Goal: Information Seeking & Learning: Learn about a topic

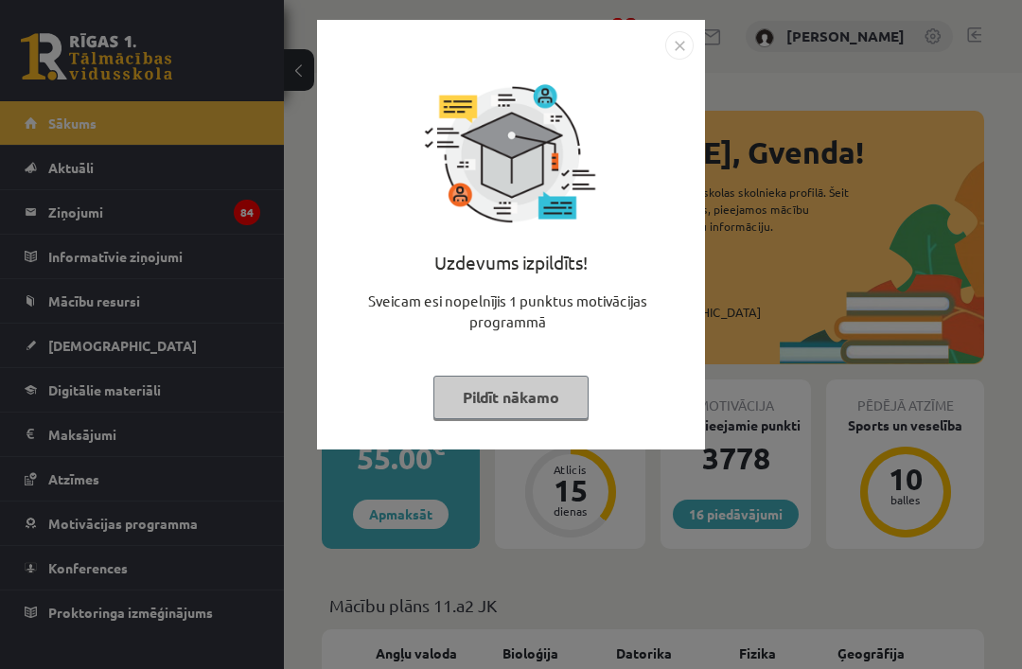
click at [558, 393] on button "Pildīt nākamo" at bounding box center [510, 398] width 155 height 44
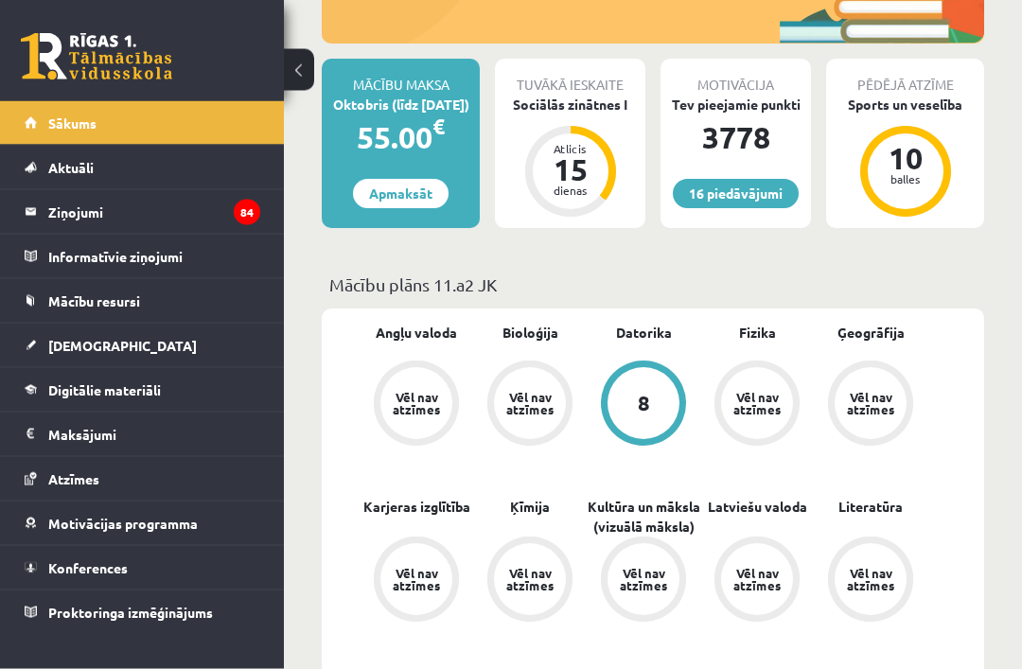
scroll to position [321, 0]
click at [224, 345] on link "[DEMOGRAPHIC_DATA]" at bounding box center [143, 346] width 236 height 44
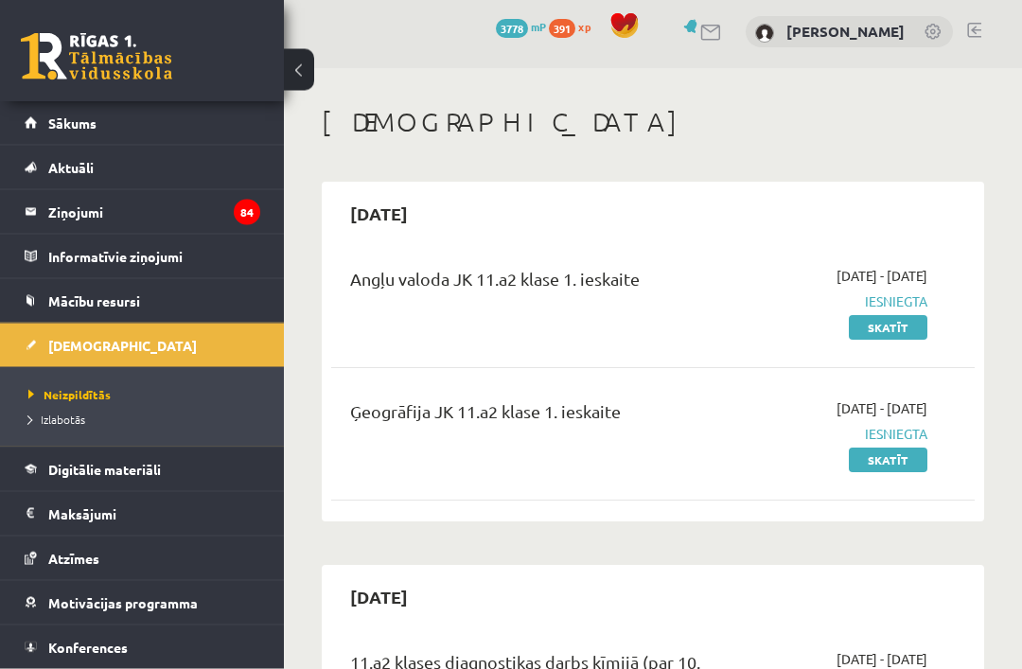
scroll to position [5, 0]
click at [192, 476] on link "Digitālie materiāli" at bounding box center [143, 469] width 236 height 44
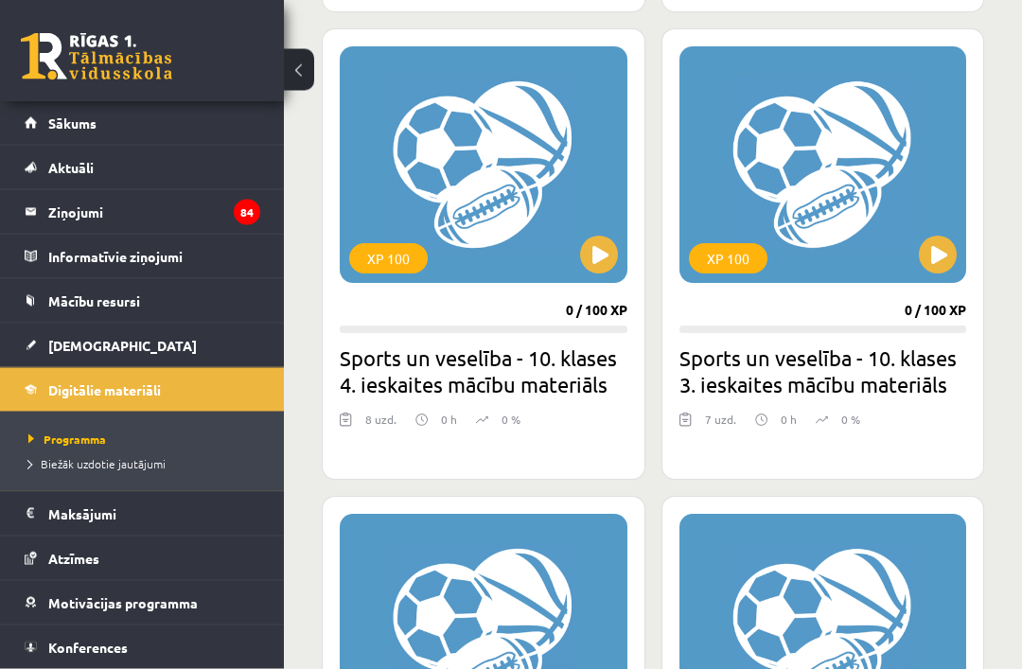
scroll to position [1710, 0]
click at [47, 461] on span "Biežāk uzdotie jautājumi" at bounding box center [96, 463] width 137 height 15
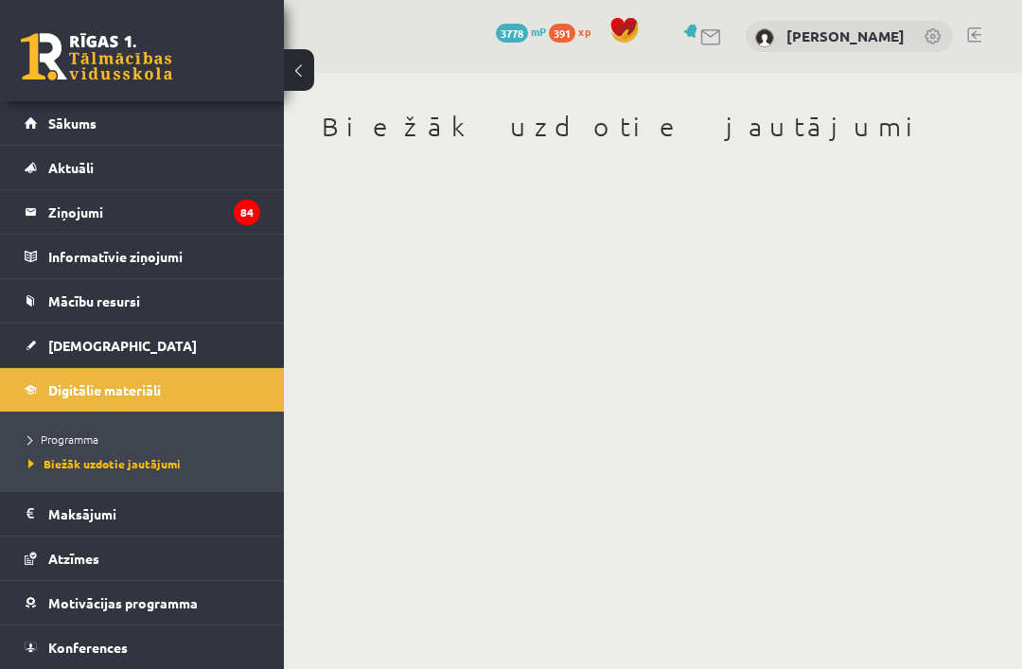
click at [37, 444] on span "Programma" at bounding box center [63, 438] width 70 height 15
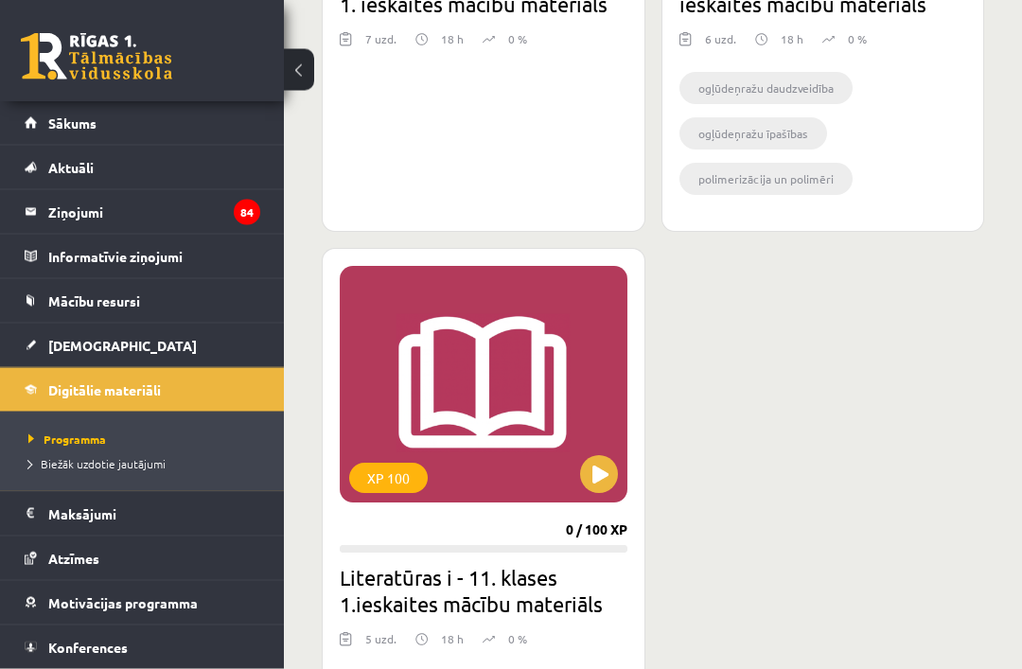
scroll to position [3071, 0]
click at [41, 347] on link "[DEMOGRAPHIC_DATA]" at bounding box center [143, 346] width 236 height 44
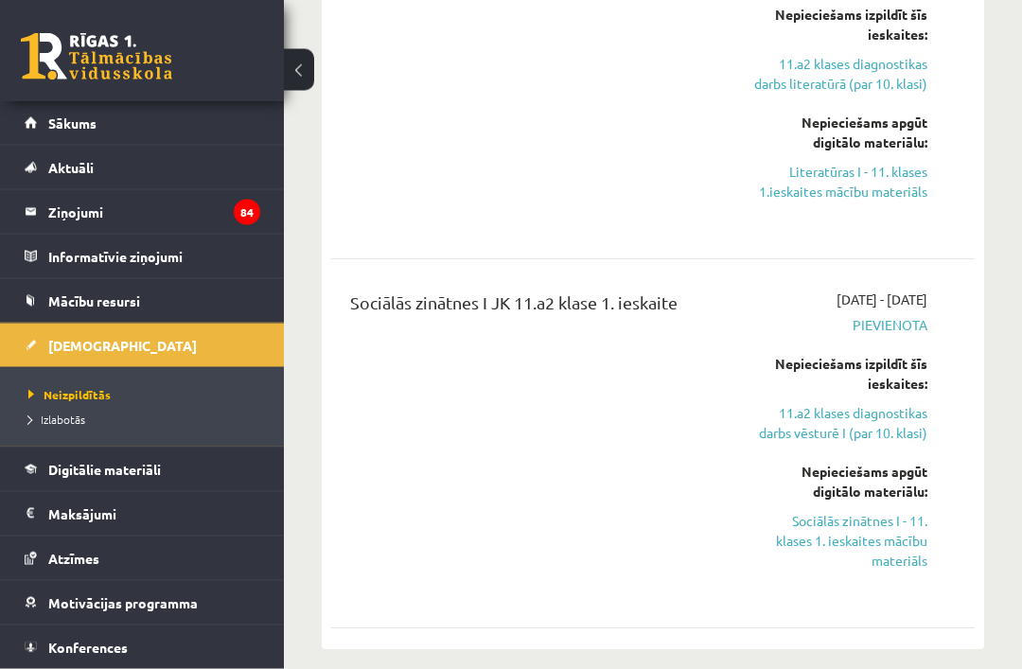
scroll to position [1499, 0]
click at [800, 552] on link "Sociālās zinātnes I - 11. klases 1. ieskaites mācību materiāls" at bounding box center [840, 540] width 173 height 60
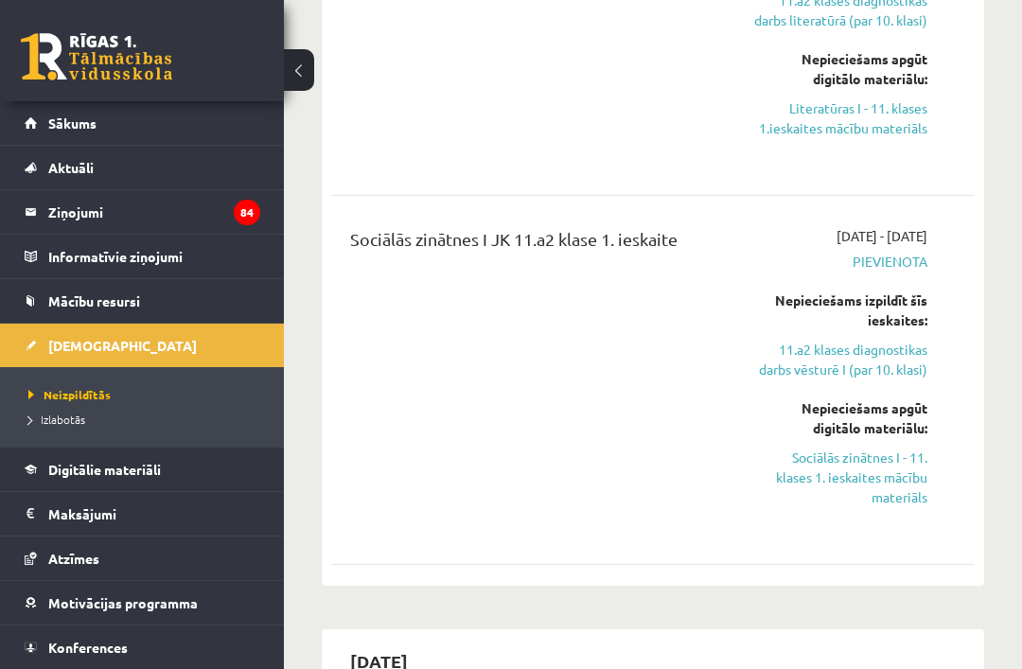
click at [850, 470] on link "Sociālās zinātnes I - 11. klases 1. ieskaites mācību materiāls" at bounding box center [840, 477] width 173 height 60
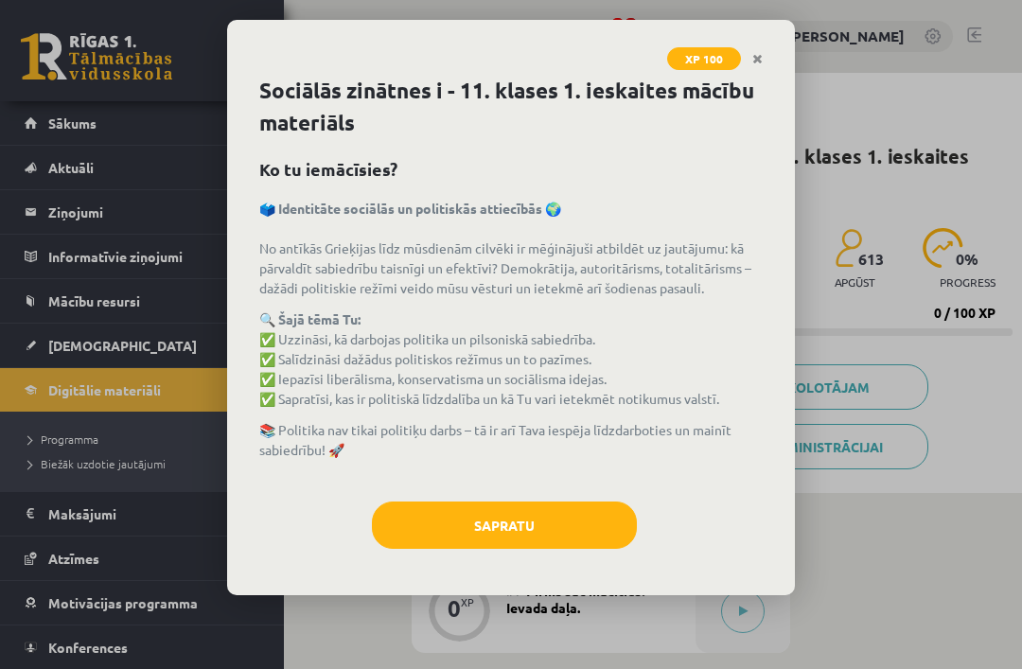
click at [492, 524] on button "Sapratu" at bounding box center [504, 524] width 265 height 47
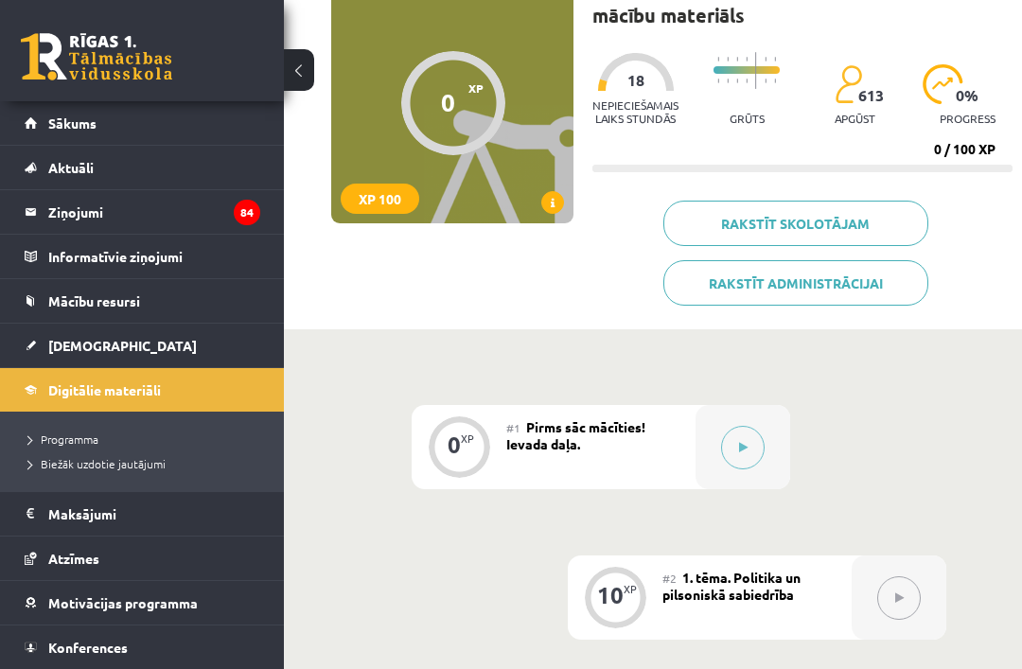
scroll to position [165, 0]
click at [725, 436] on button at bounding box center [743, 447] width 44 height 44
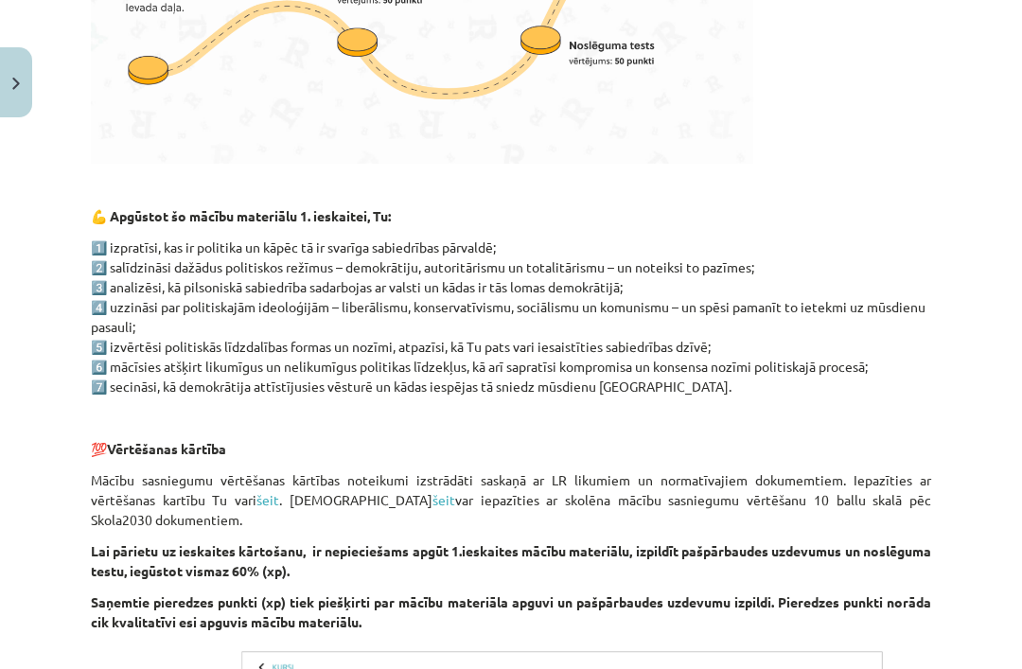
scroll to position [806, 0]
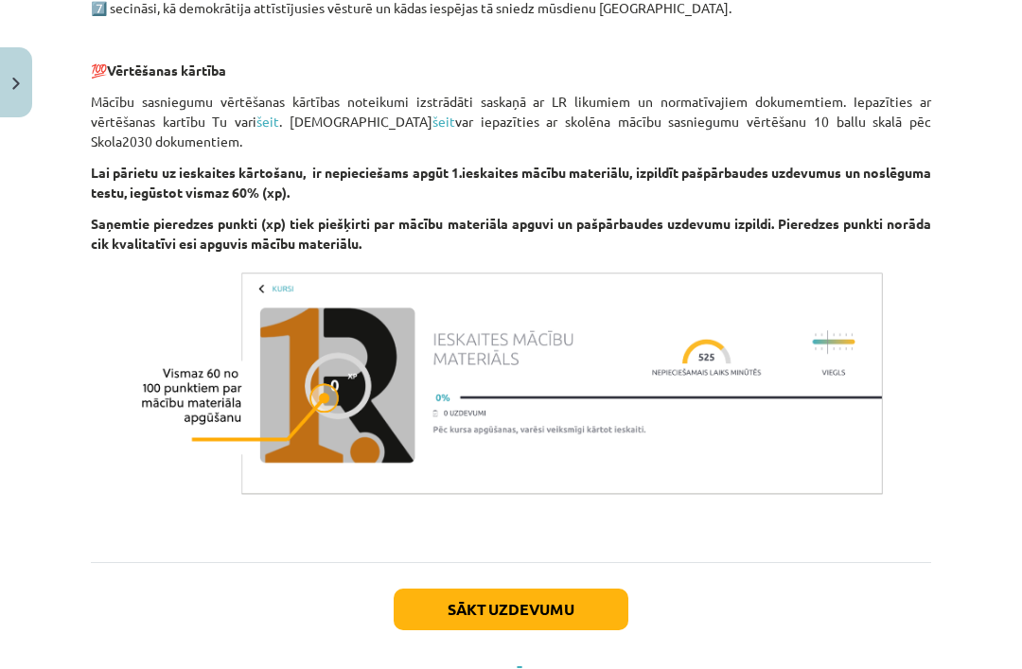
click at [611, 588] on button "Sākt uzdevumu" at bounding box center [511, 609] width 235 height 42
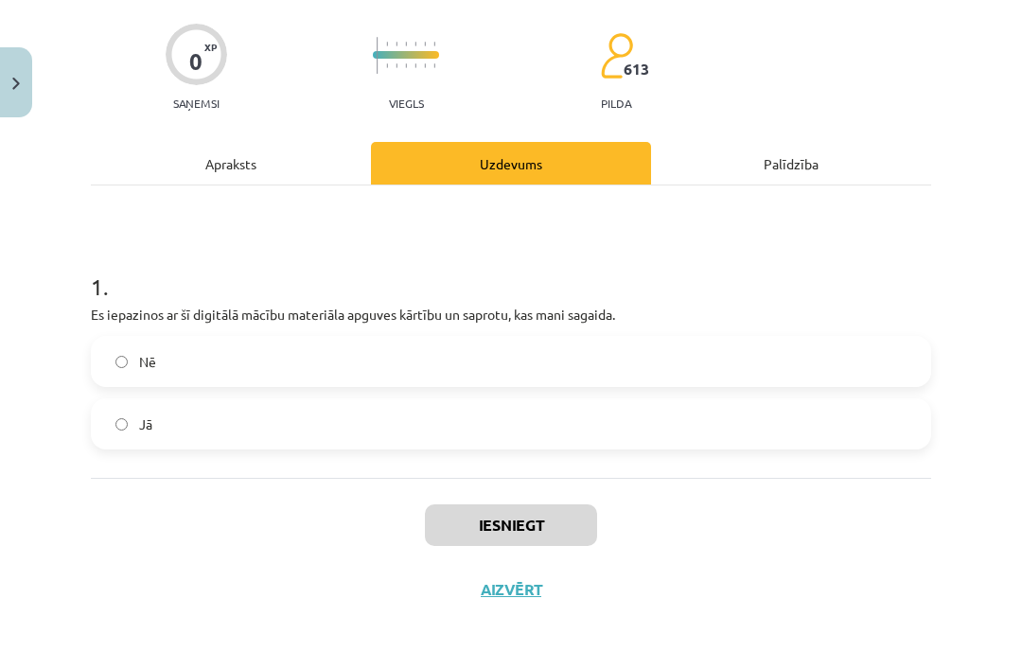
scroll to position [72, 0]
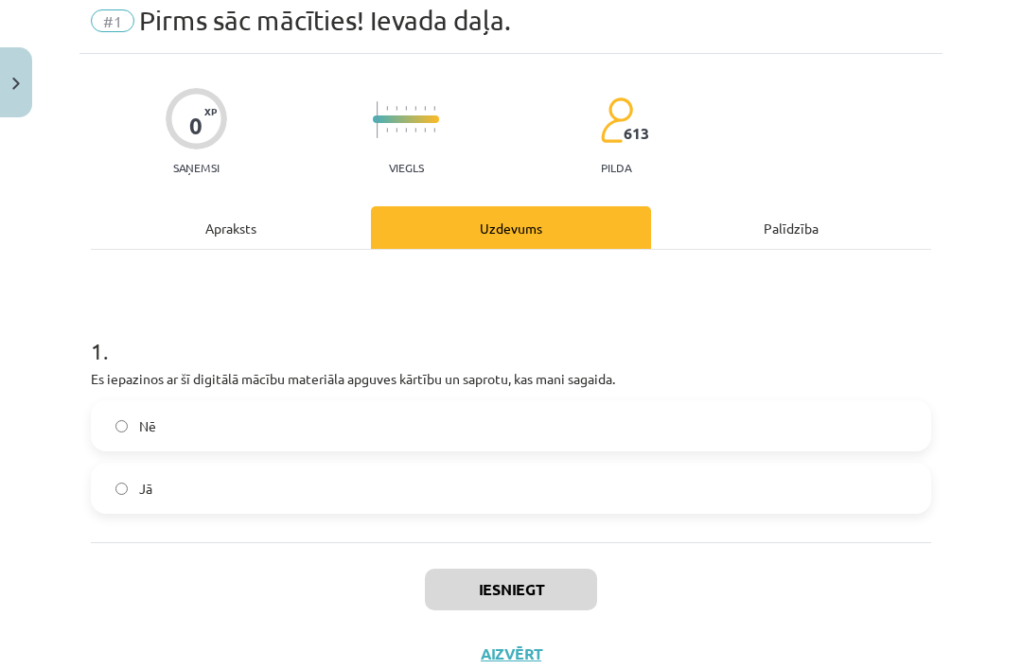
click at [841, 487] on label "Jā" at bounding box center [511, 487] width 836 height 47
click at [575, 591] on button "Iesniegt" at bounding box center [511, 590] width 172 height 42
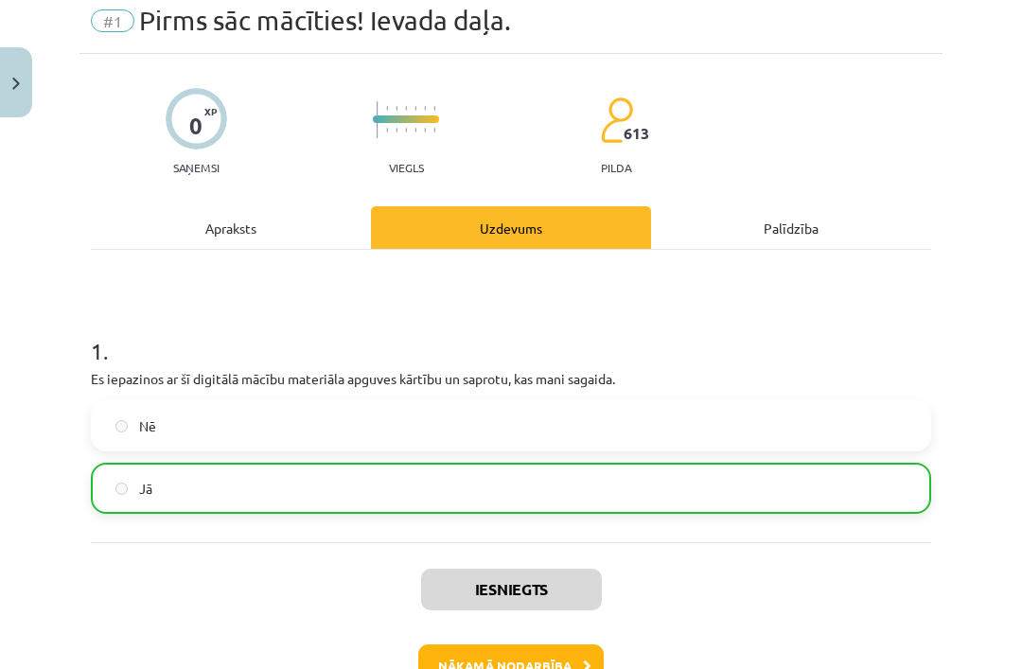
click at [571, 657] on button "Nākamā nodarbība" at bounding box center [510, 666] width 185 height 44
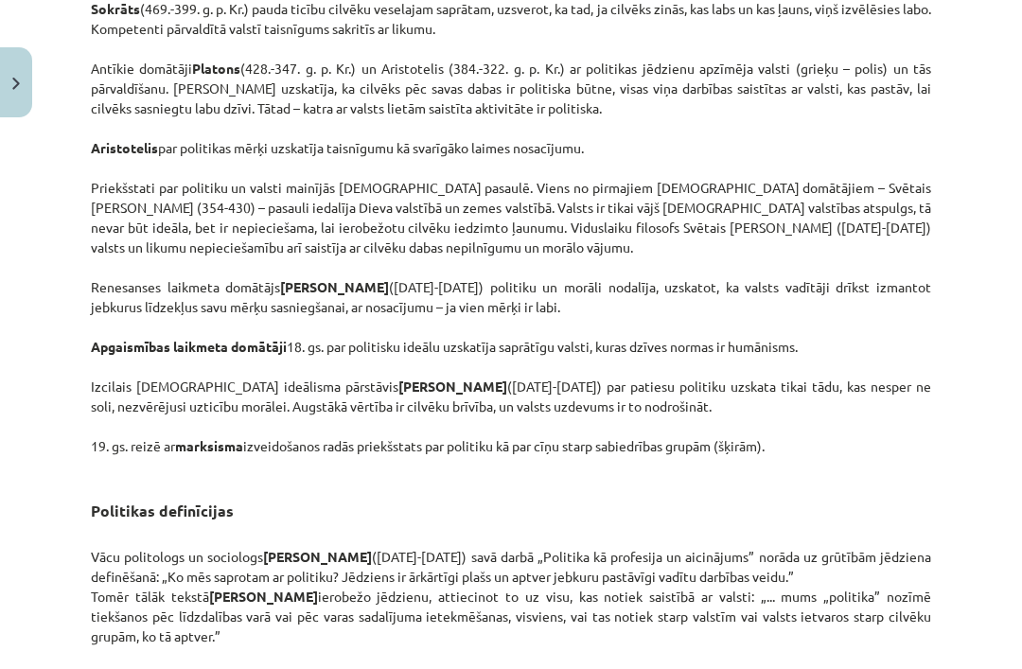
scroll to position [1365, 0]
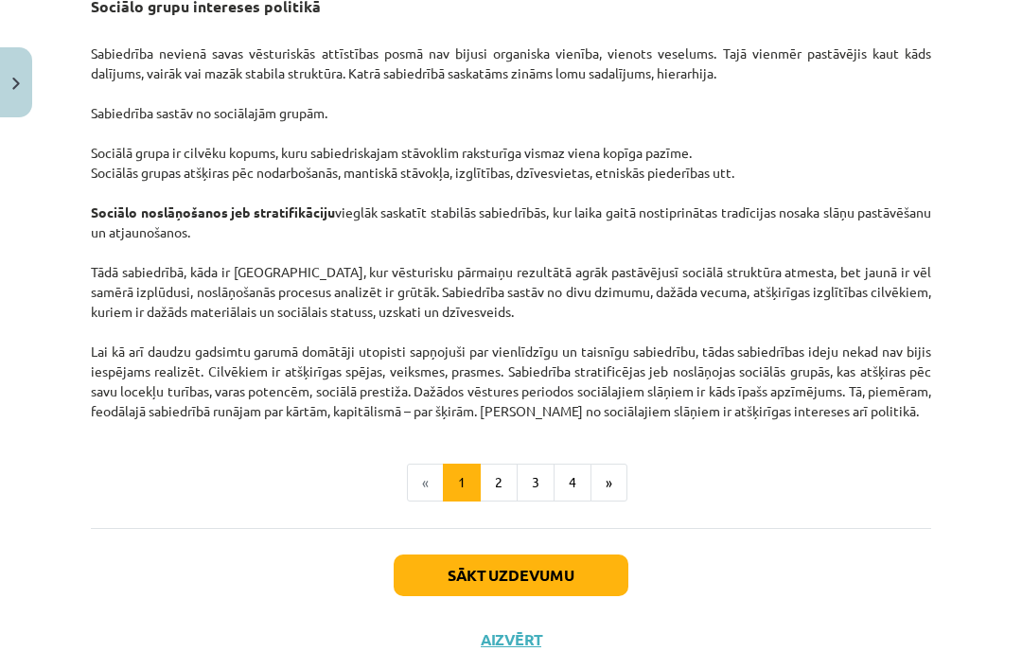
click at [493, 501] on button "2" at bounding box center [499, 483] width 38 height 38
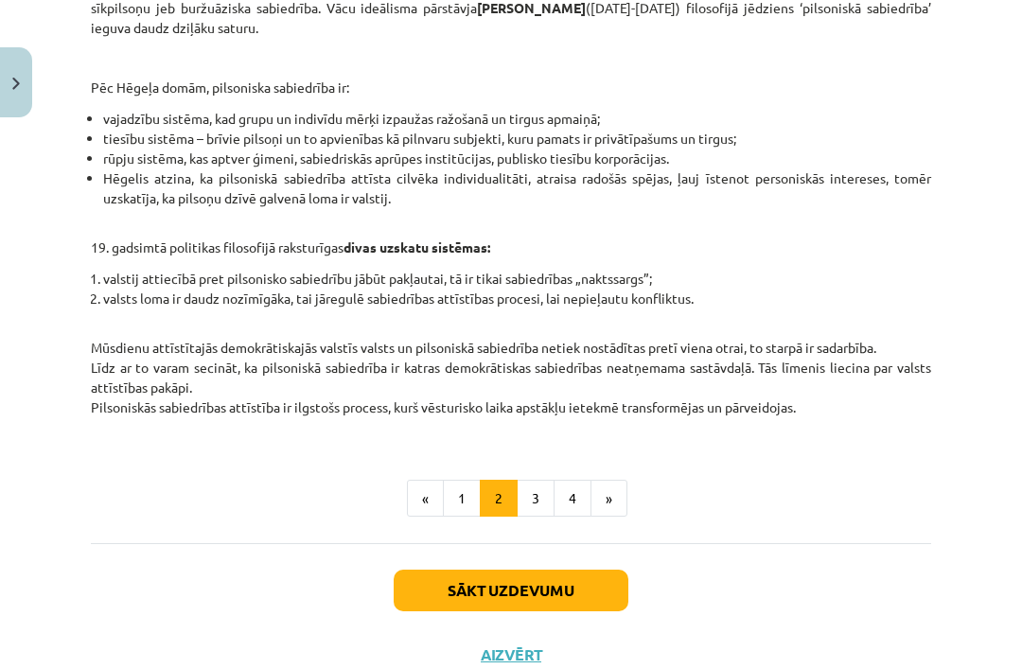
click at [549, 496] on button "3" at bounding box center [536, 499] width 38 height 38
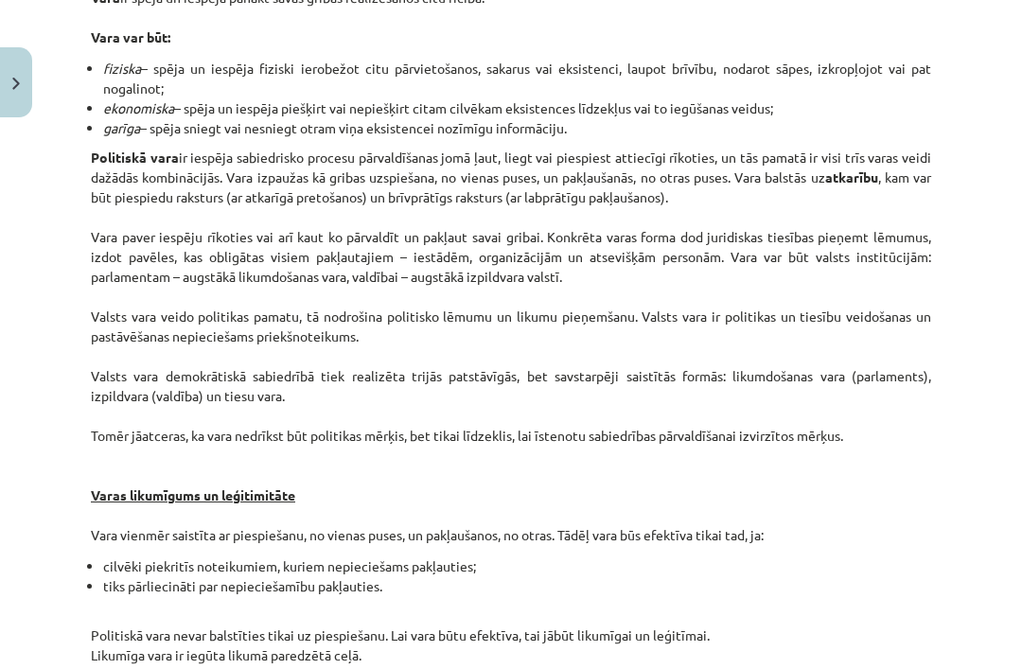
scroll to position [339, 0]
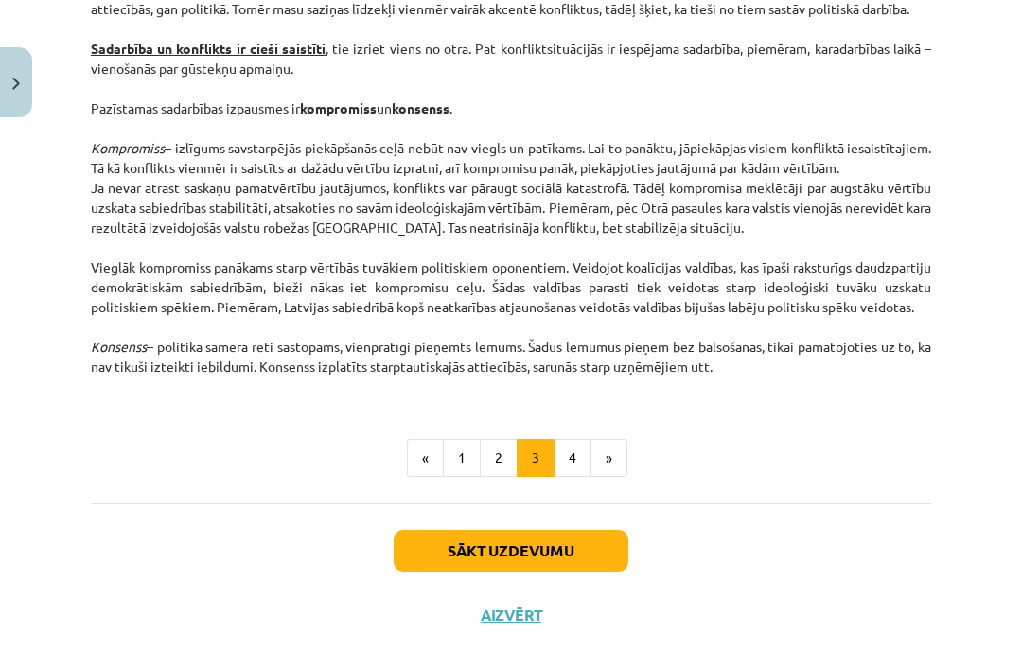
click at [581, 477] on button "4" at bounding box center [572, 458] width 38 height 38
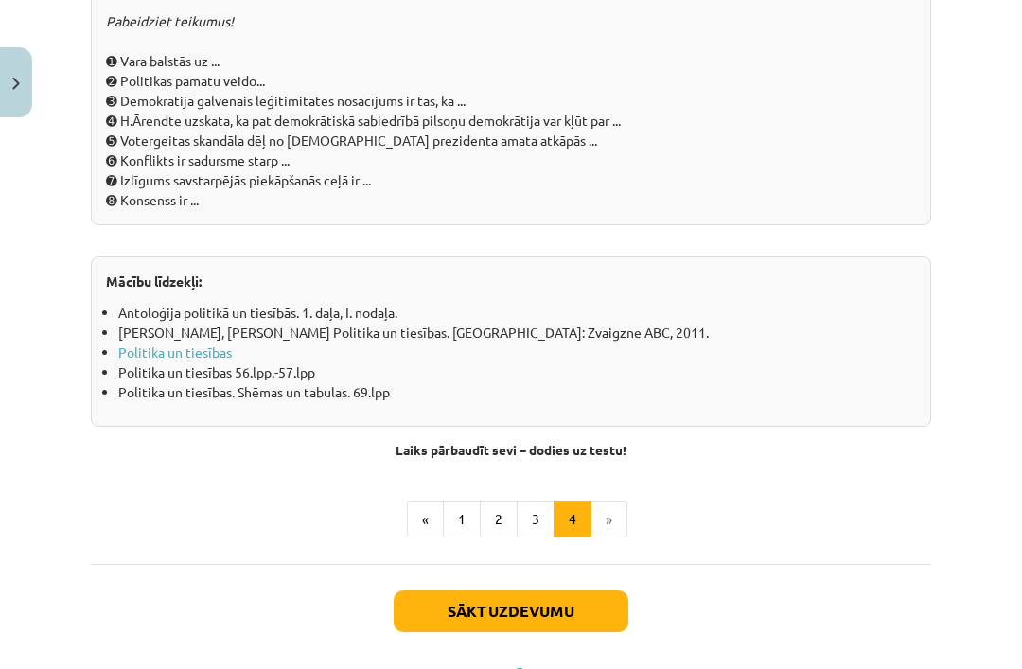
click at [602, 590] on button "Sākt uzdevumu" at bounding box center [511, 611] width 235 height 42
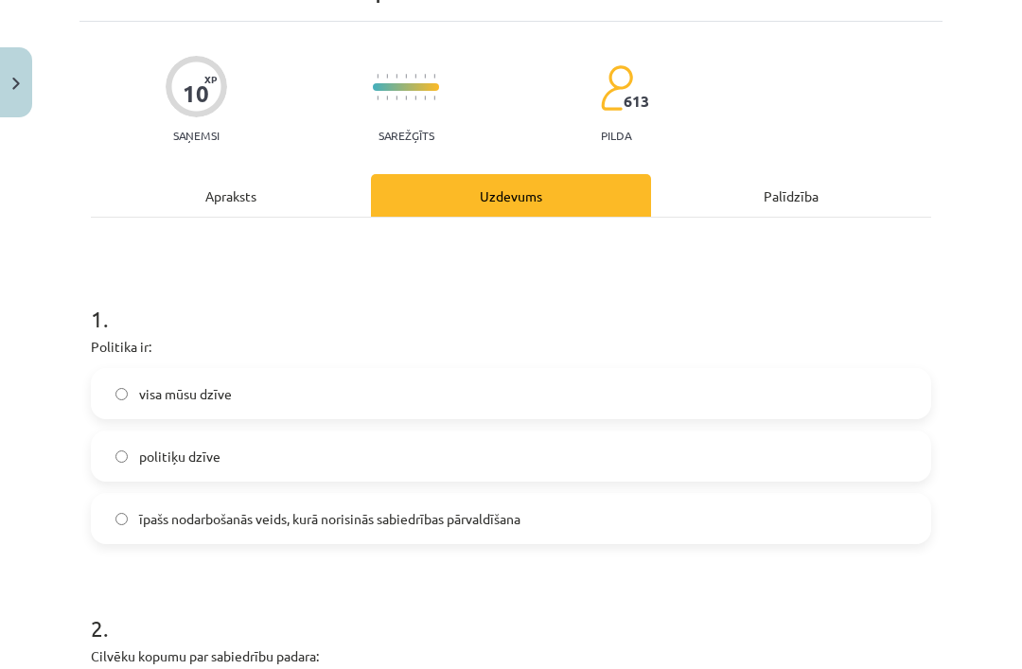
scroll to position [113, 0]
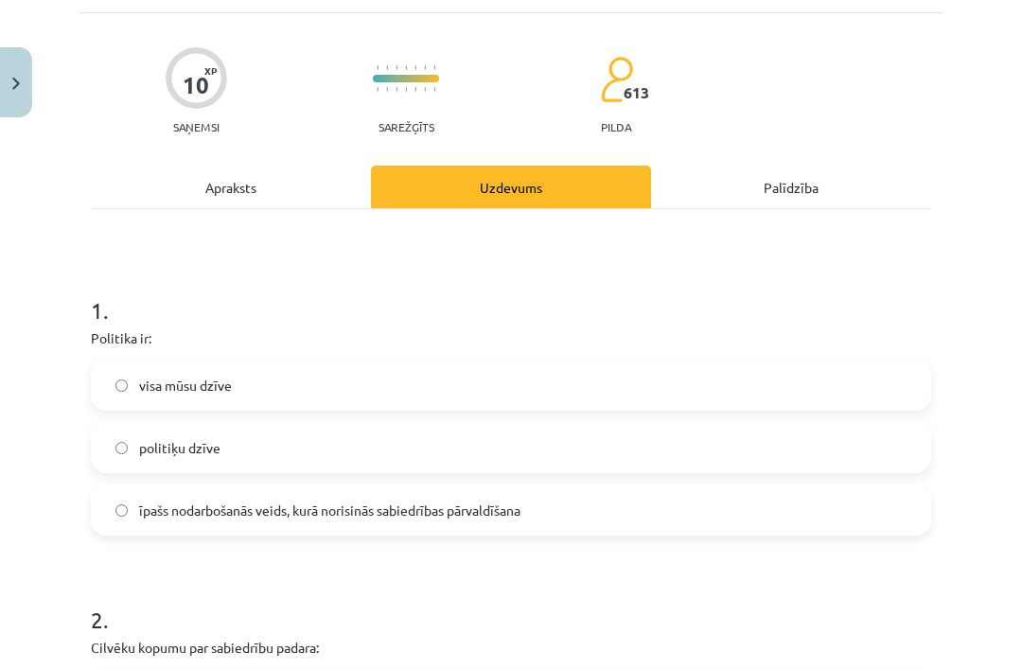
click at [762, 526] on label "īpašs nodarbošanās veids, kurā norisinās sabiedrības pārvaldīšana" at bounding box center [511, 509] width 836 height 47
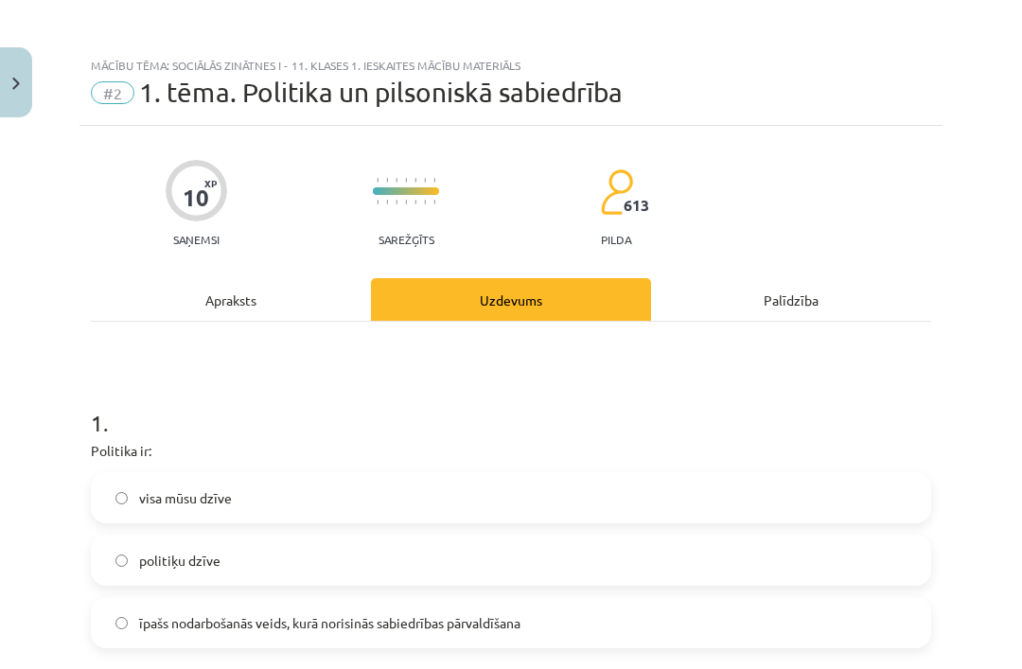
scroll to position [0, 0]
click at [18, 87] on img "Close" at bounding box center [16, 84] width 8 height 12
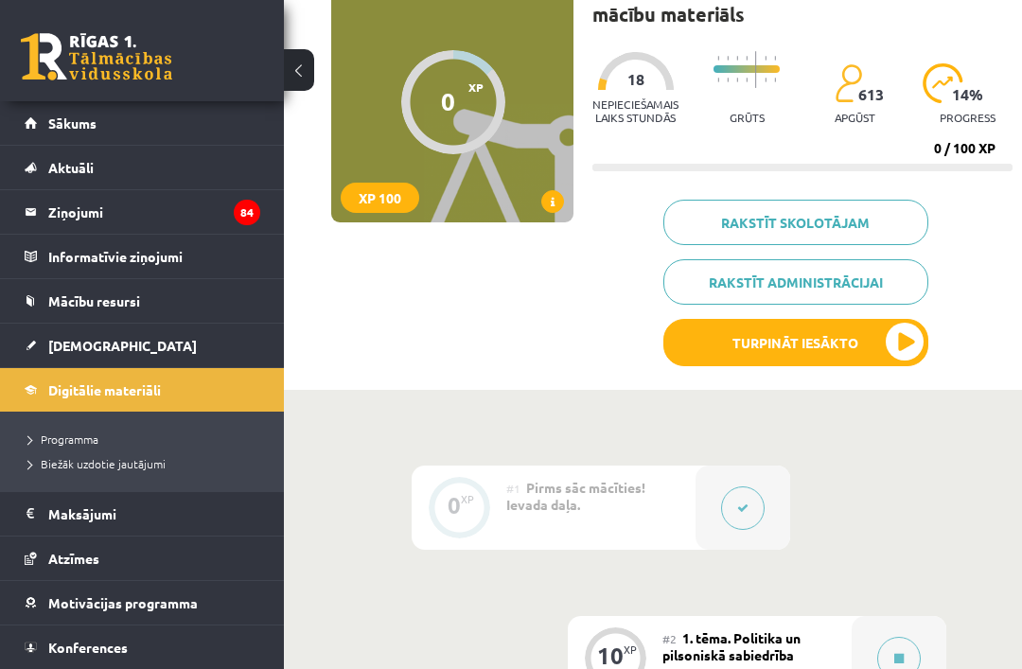
click at [196, 347] on link "[DEMOGRAPHIC_DATA]" at bounding box center [143, 346] width 236 height 44
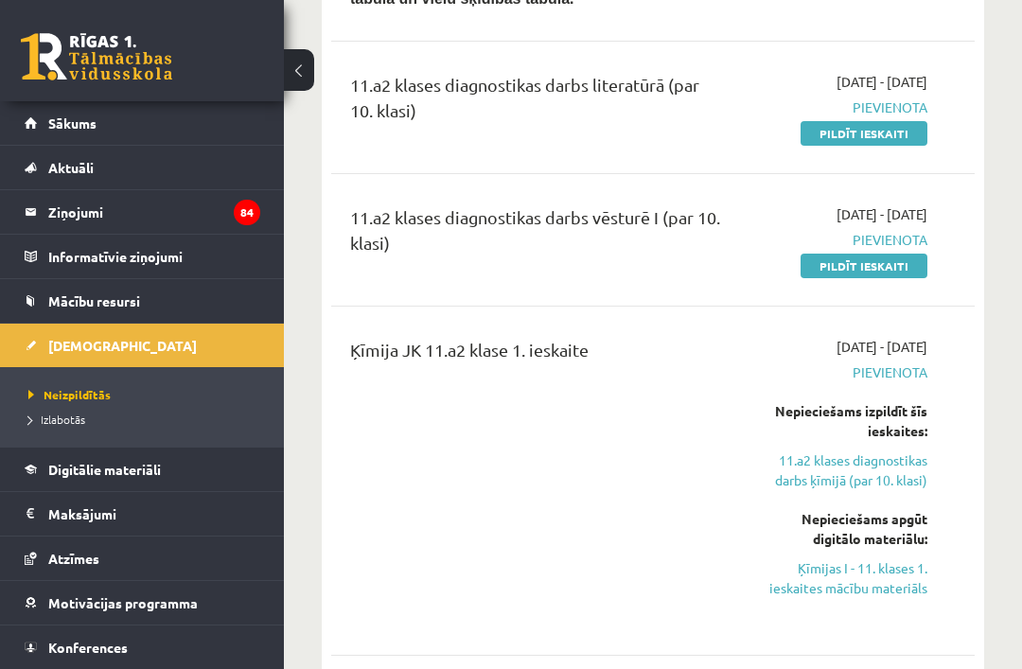
scroll to position [785, 0]
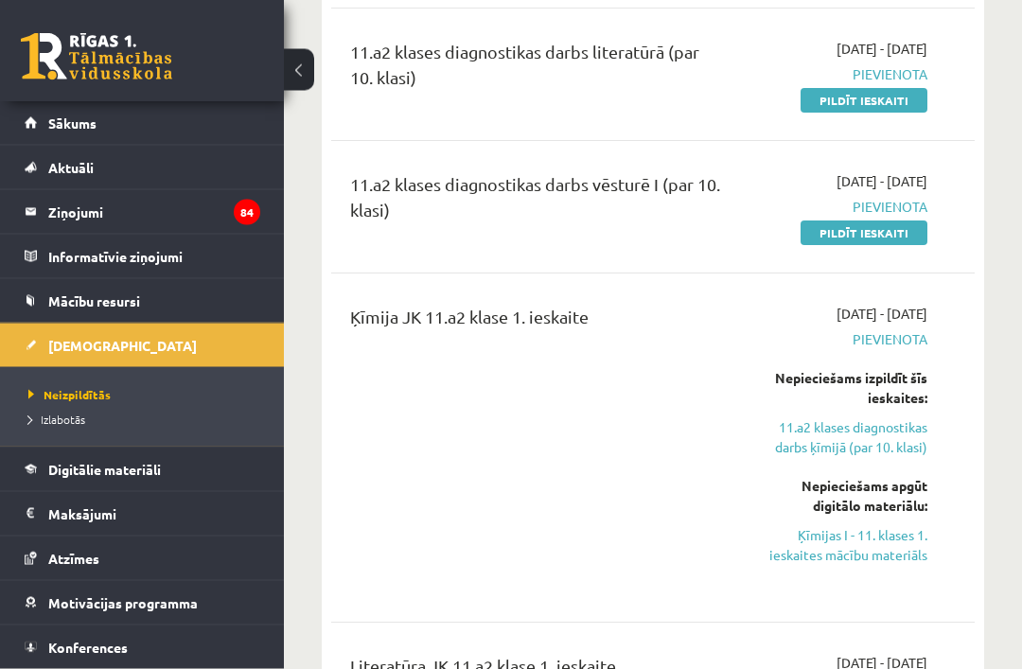
click at [878, 553] on link "Ķīmijas I - 11. klases 1. ieskaites mācību materiāls" at bounding box center [840, 546] width 173 height 40
click at [885, 526] on link "Ķīmijas I - 11. klases 1. ieskaites mācību materiāls" at bounding box center [840, 546] width 173 height 40
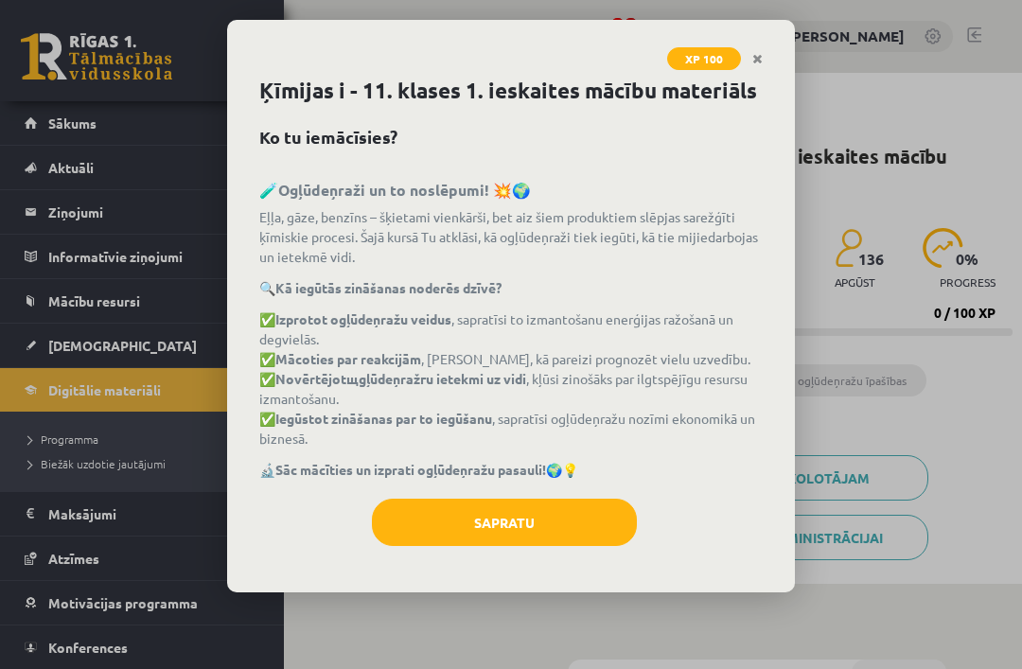
click at [586, 516] on button "Sapratu" at bounding box center [504, 522] width 265 height 47
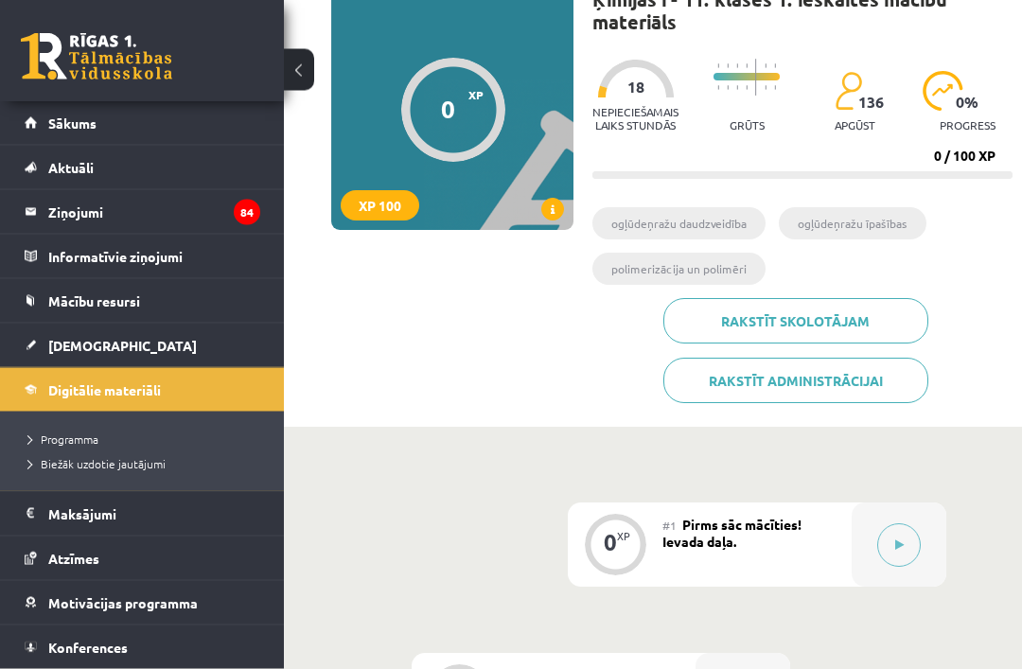
click at [898, 534] on button at bounding box center [899, 546] width 44 height 44
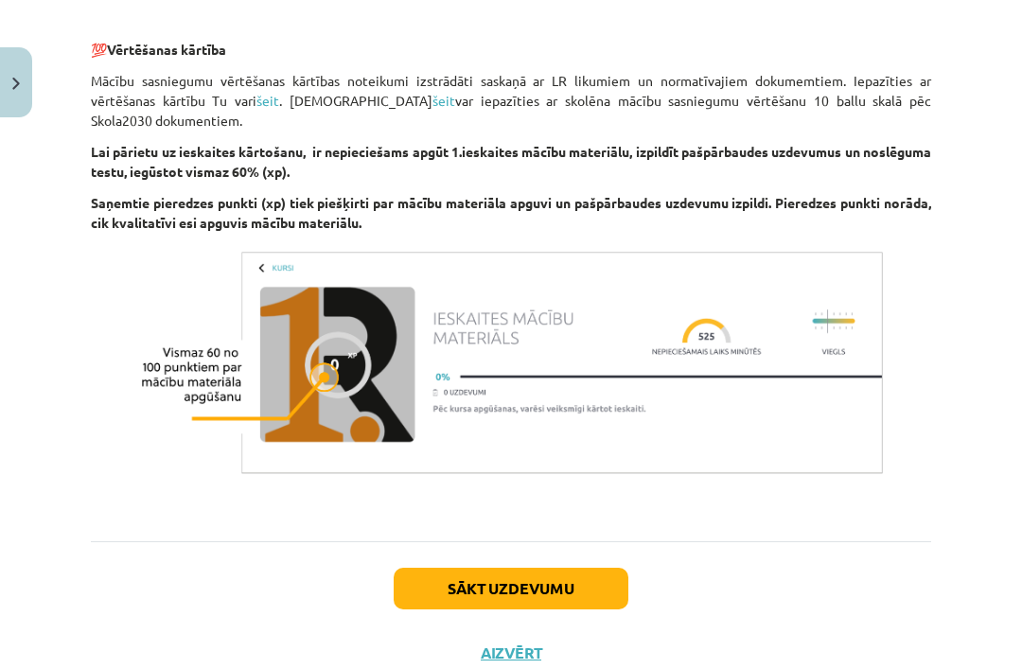
scroll to position [1137, 0]
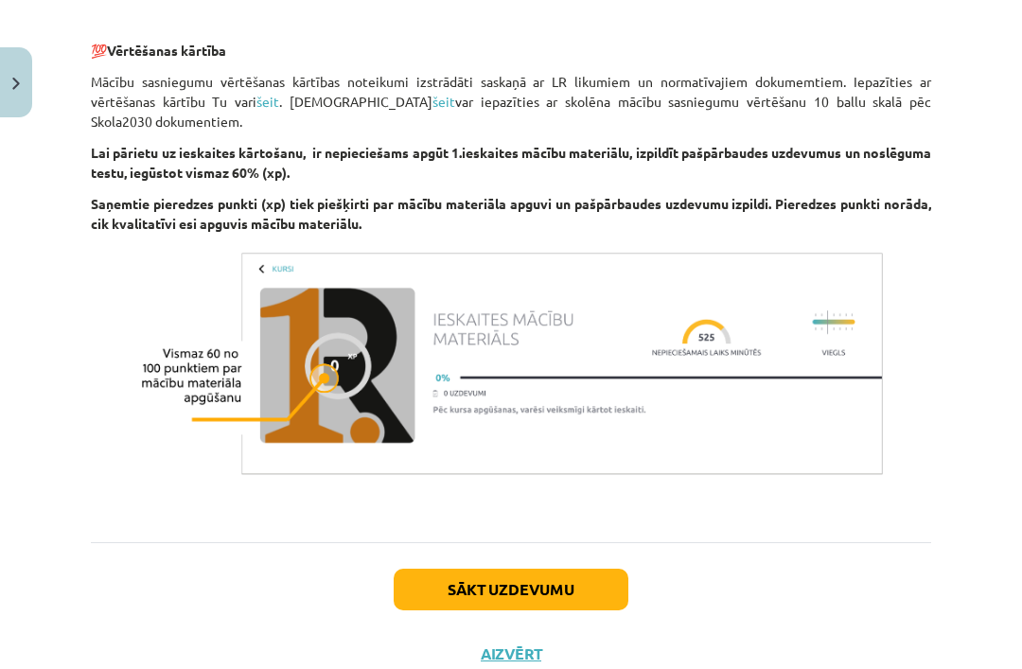
click at [537, 601] on button "Sākt uzdevumu" at bounding box center [511, 590] width 235 height 42
